Goal: Task Accomplishment & Management: Complete application form

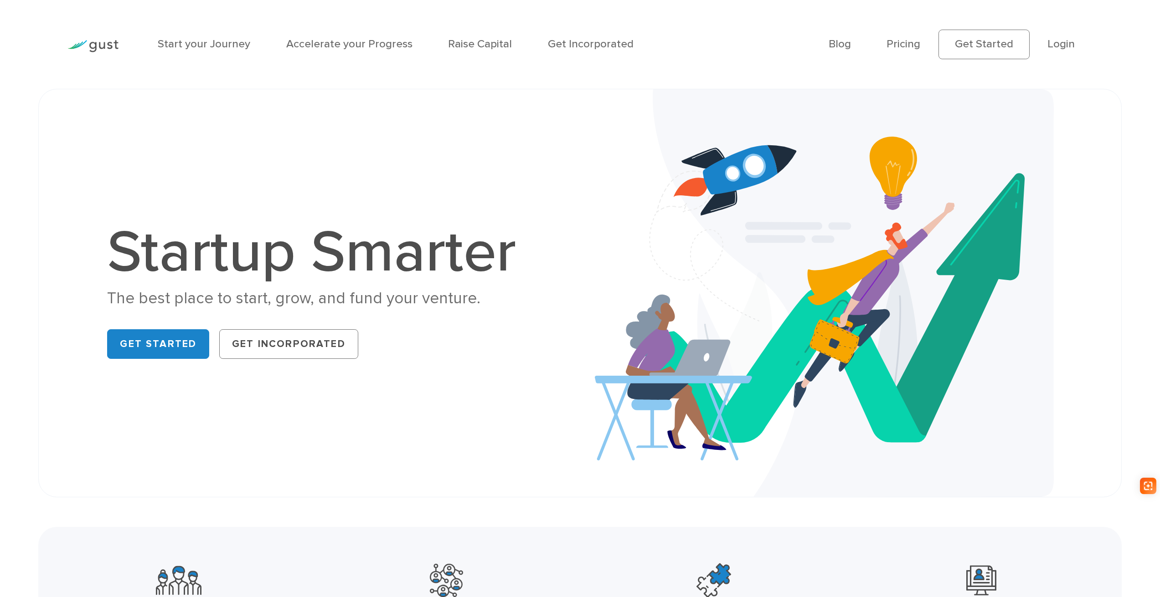
click at [474, 337] on div "Get Started Get Incorporated" at bounding box center [320, 344] width 426 height 40
click at [359, 263] on h1 "Startup Smarter" at bounding box center [320, 252] width 426 height 59
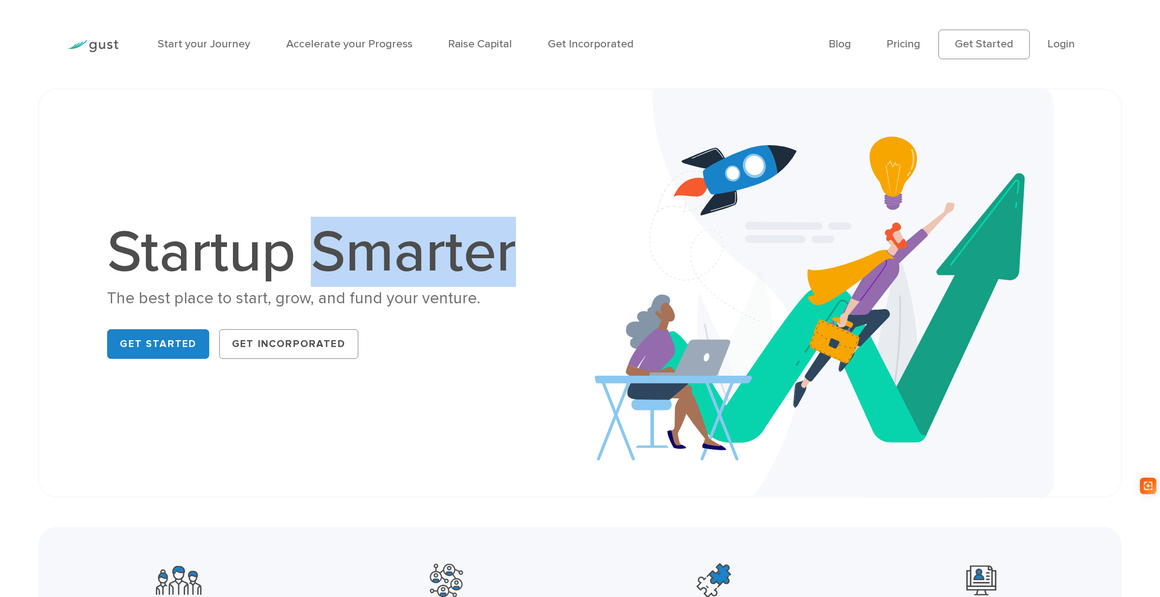
click at [359, 263] on h1 "Startup Smarter" at bounding box center [320, 252] width 426 height 59
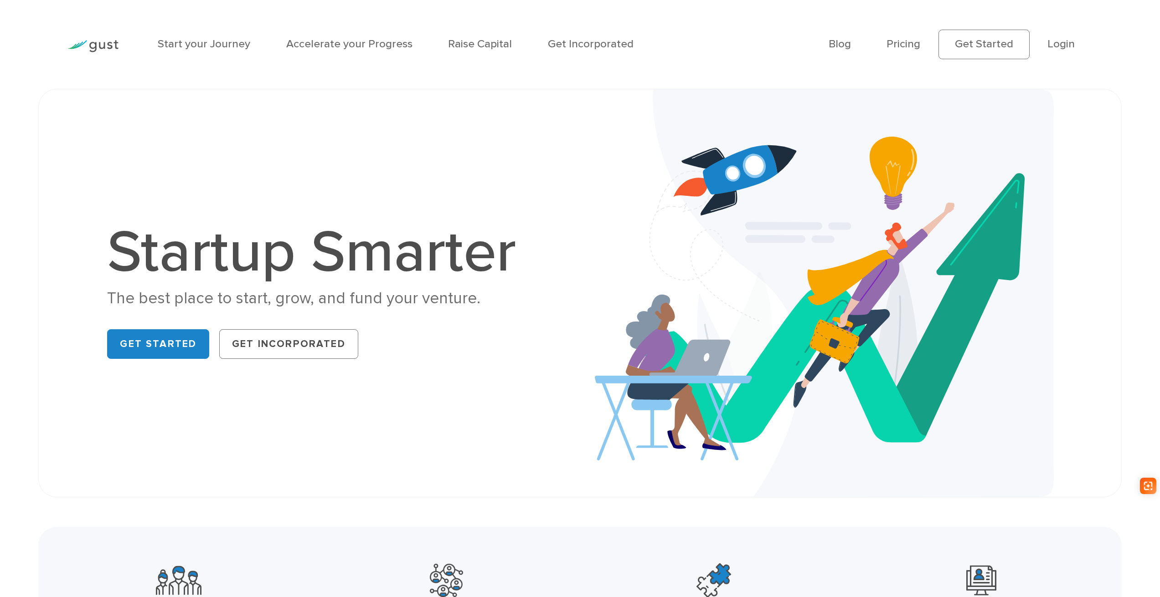
click at [407, 364] on div "Get Started Get Incorporated" at bounding box center [320, 344] width 426 height 40
click at [397, 327] on div "Get Started Get Incorporated" at bounding box center [320, 344] width 426 height 40
click at [392, 309] on div "The best place to start, grow, and fund your venture." at bounding box center [320, 298] width 426 height 21
click at [391, 303] on div "The best place to start, grow, and fund your venture." at bounding box center [320, 298] width 426 height 21
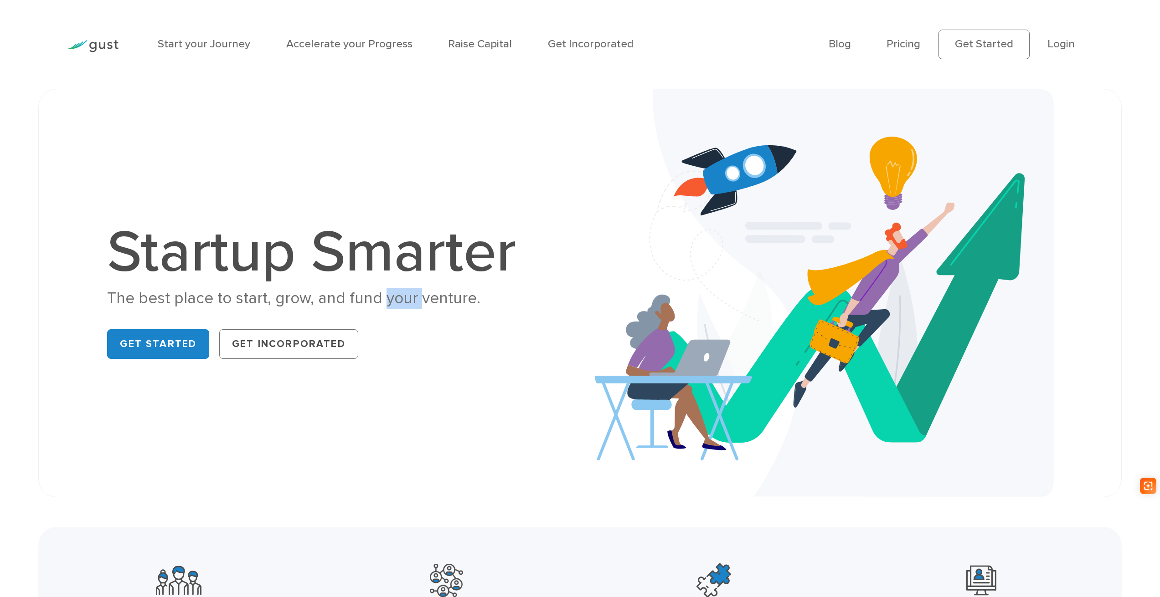
click at [391, 303] on div "The best place to start, grow, and fund your venture." at bounding box center [320, 298] width 426 height 21
click at [390, 303] on div "The best place to start, grow, and fund your venture." at bounding box center [320, 298] width 426 height 21
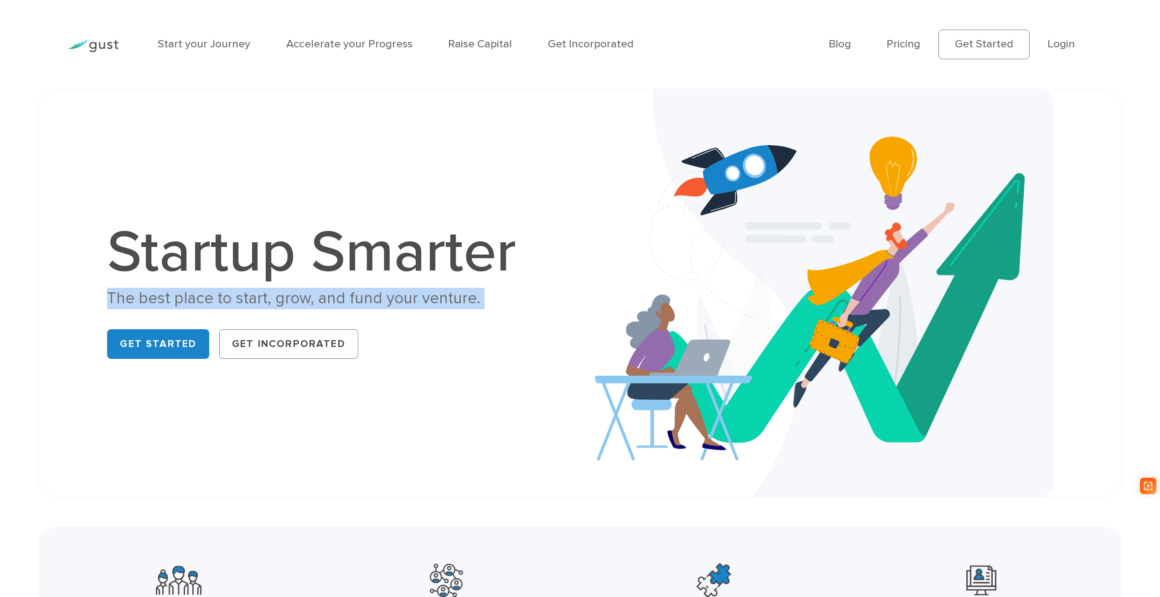
click at [390, 303] on div "The best place to start, grow, and fund your venture." at bounding box center [320, 298] width 426 height 21
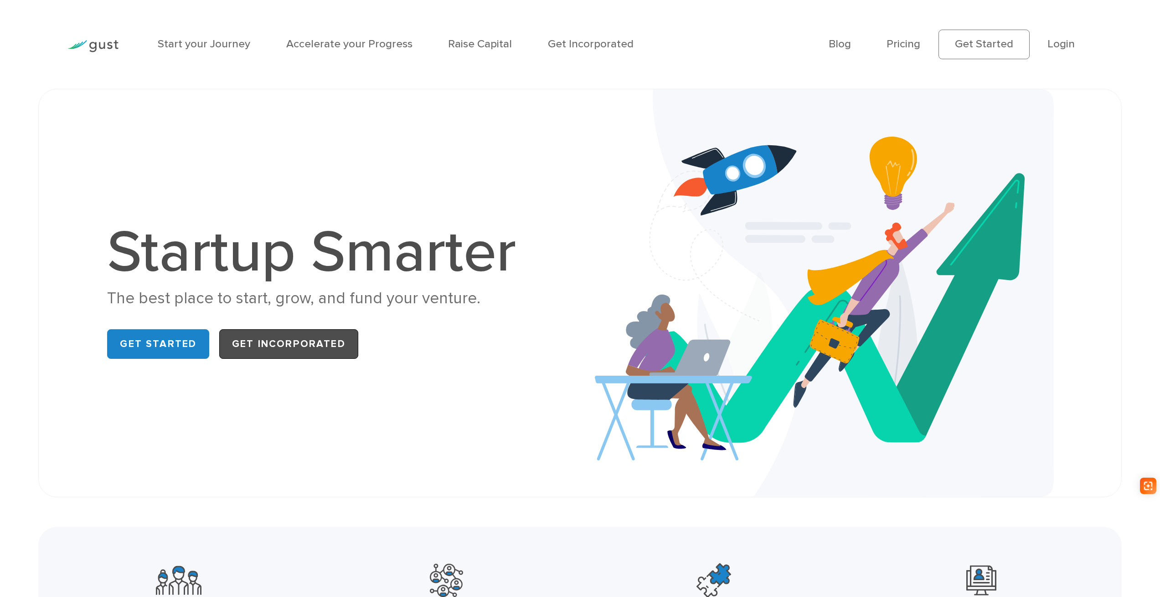
drag, startPoint x: 416, startPoint y: 349, endPoint x: 352, endPoint y: 357, distance: 64.4
click at [416, 349] on div "Get Started Get Incorporated" at bounding box center [320, 344] width 426 height 40
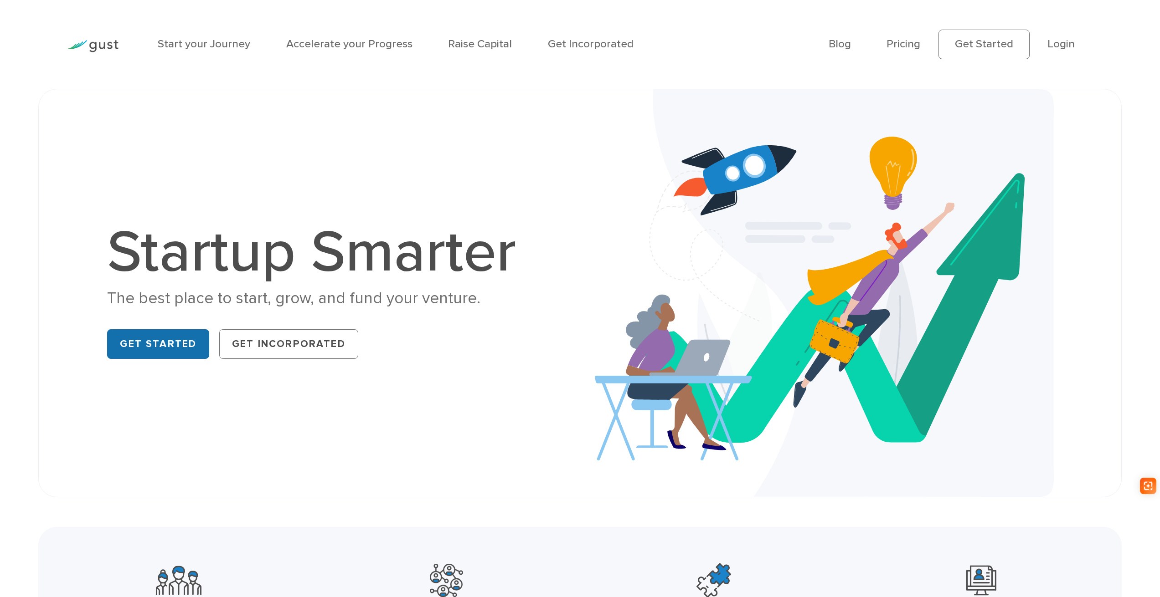
click at [197, 352] on link "Get Started" at bounding box center [158, 344] width 102 height 30
